Goal: Navigation & Orientation: Find specific page/section

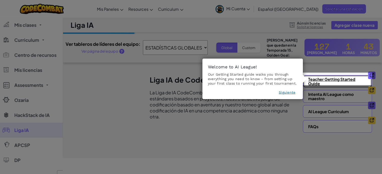
click at [324, 78] on link "Teacher Getting Started Guide" at bounding box center [337, 81] width 69 height 13
click at [285, 94] on button "Siguiente" at bounding box center [287, 92] width 17 height 5
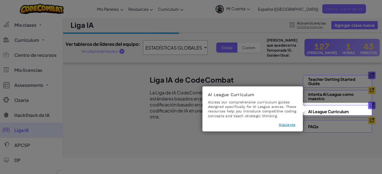
click at [287, 125] on button "Siguiente" at bounding box center [287, 124] width 17 height 5
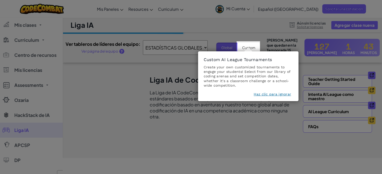
click at [270, 94] on button "Haz clic para ignorar" at bounding box center [272, 94] width 37 height 5
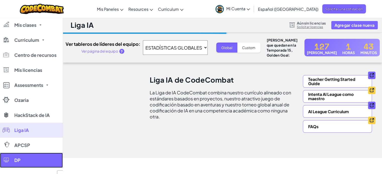
click at [29, 158] on link "DP" at bounding box center [31, 160] width 63 height 15
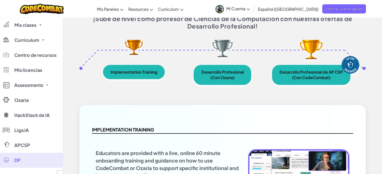
scroll to position [75, 0]
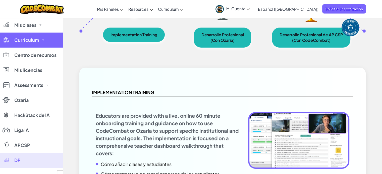
click at [12, 40] on link "Curriculum" at bounding box center [31, 40] width 63 height 15
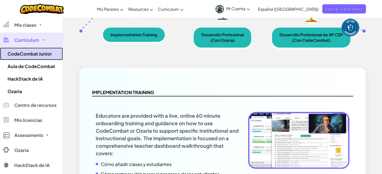
click at [31, 59] on link "CodeCombat Junior" at bounding box center [31, 54] width 63 height 13
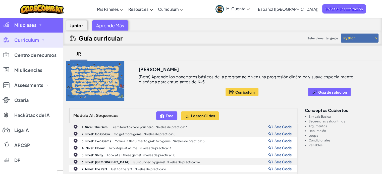
click at [30, 30] on link "Mis clases" at bounding box center [31, 25] width 63 height 15
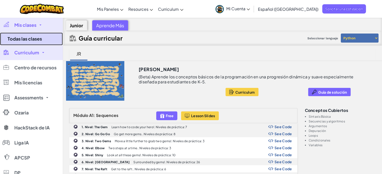
click at [28, 43] on link "Todas las clases" at bounding box center [31, 39] width 63 height 13
